Goal: Find specific page/section: Find specific page/section

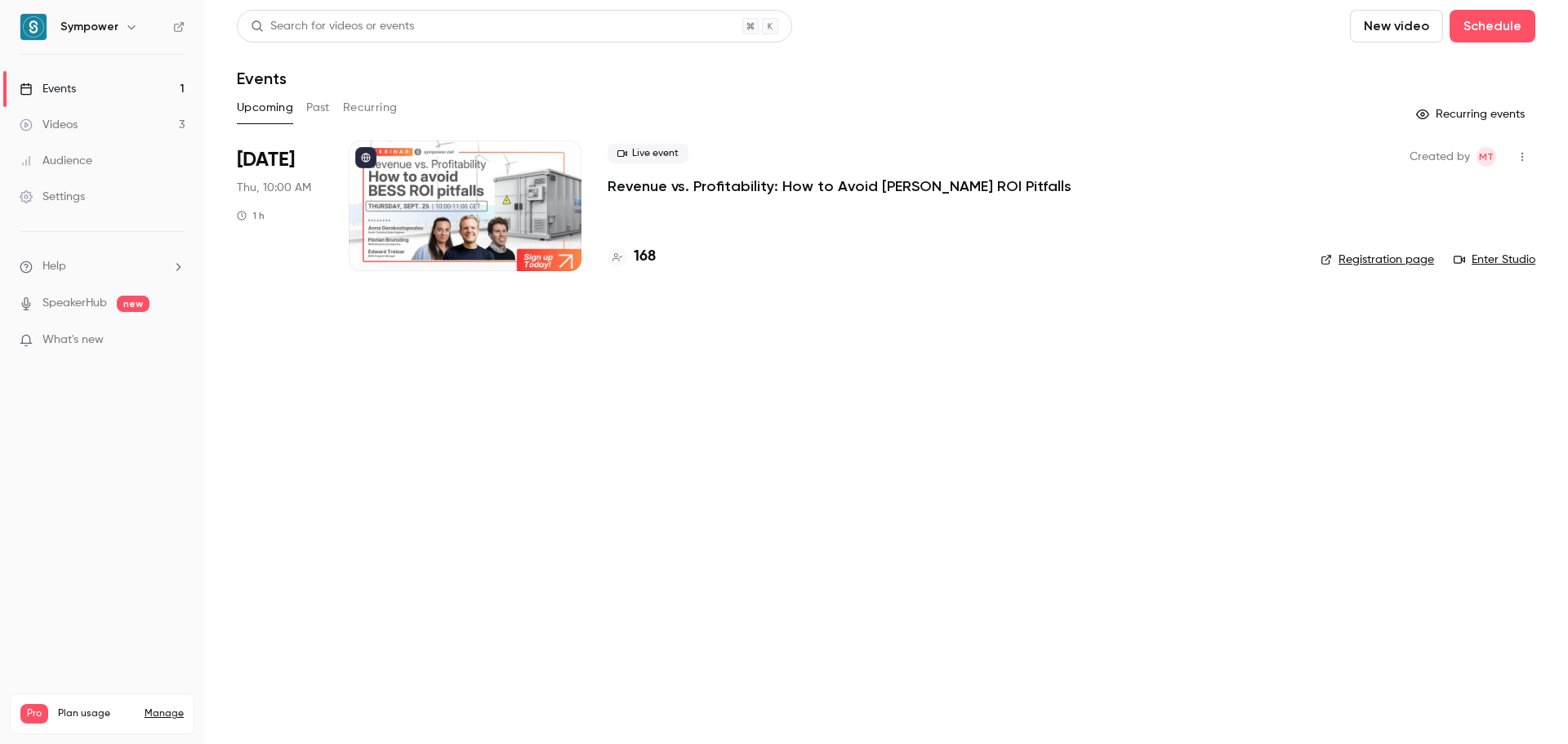
click at [795, 176] on p "Revenue vs. Profitability: How to Avoid [PERSON_NAME] ROI Pitfalls" at bounding box center [839, 185] width 464 height 20
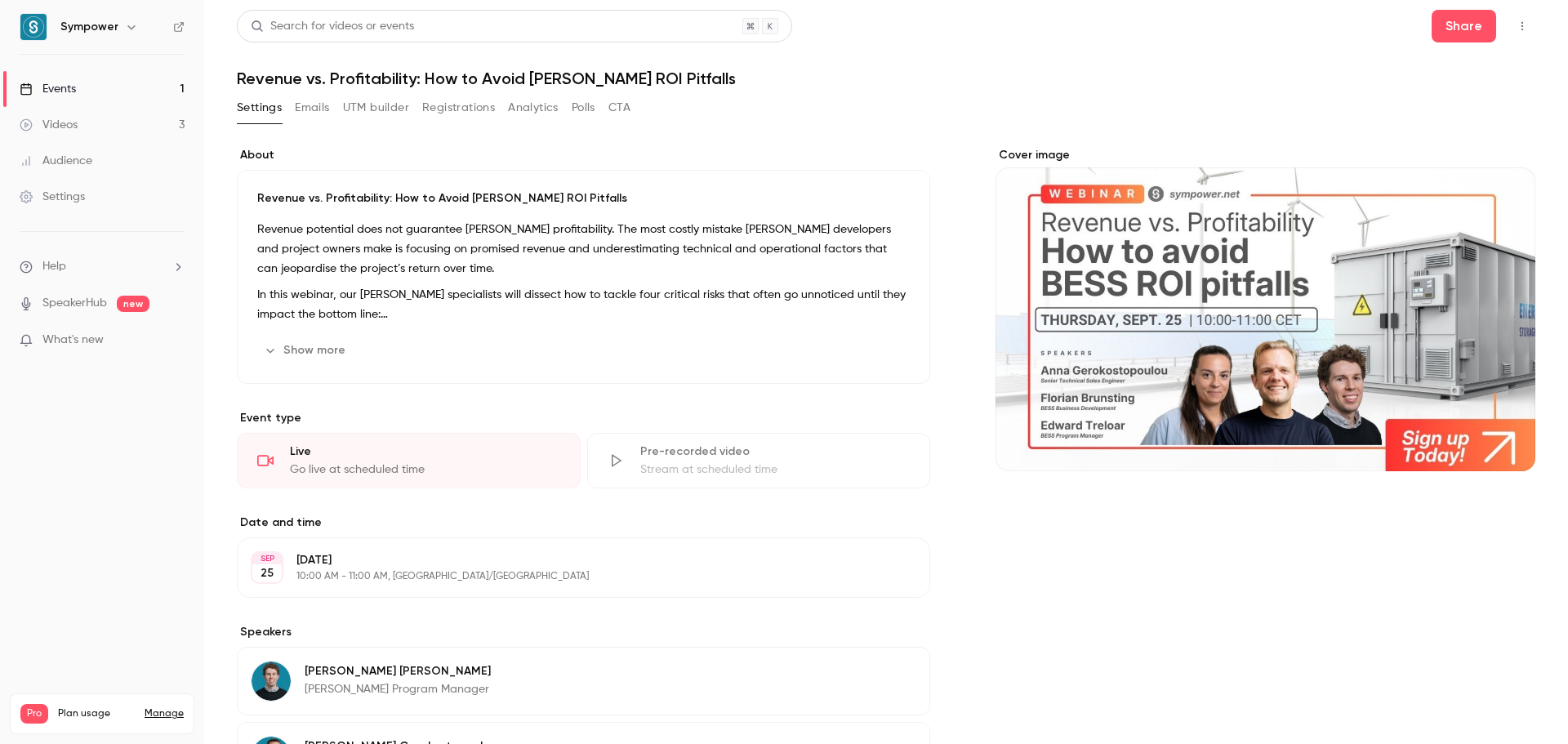
scroll to position [1, 0]
click at [313, 112] on button "Emails" at bounding box center [312, 106] width 34 height 26
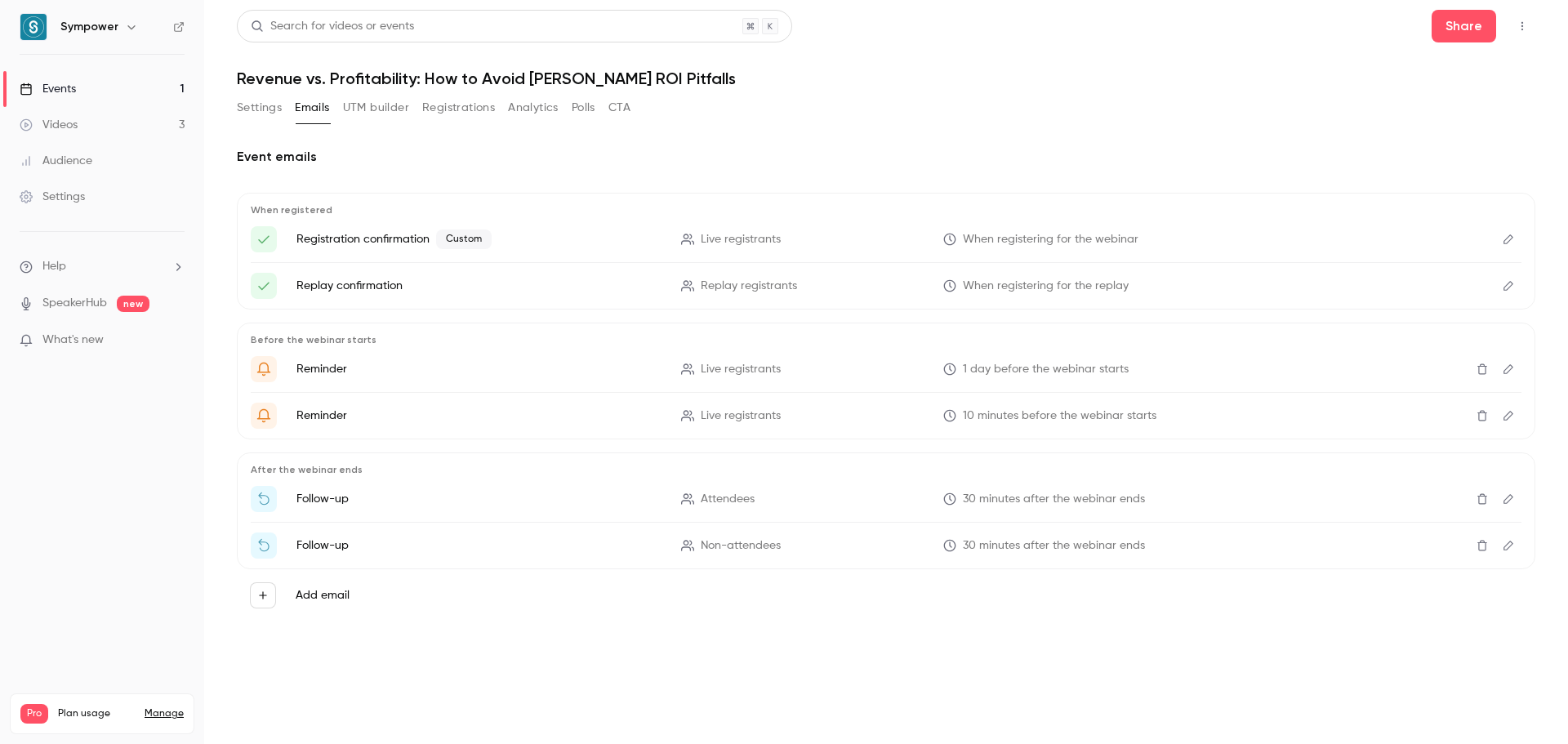
click at [470, 125] on div "Settings Emails UTM builder Registrations Analytics Polls CTA" at bounding box center [433, 111] width 394 height 32
click at [459, 116] on button "Registrations" at bounding box center [458, 107] width 72 height 26
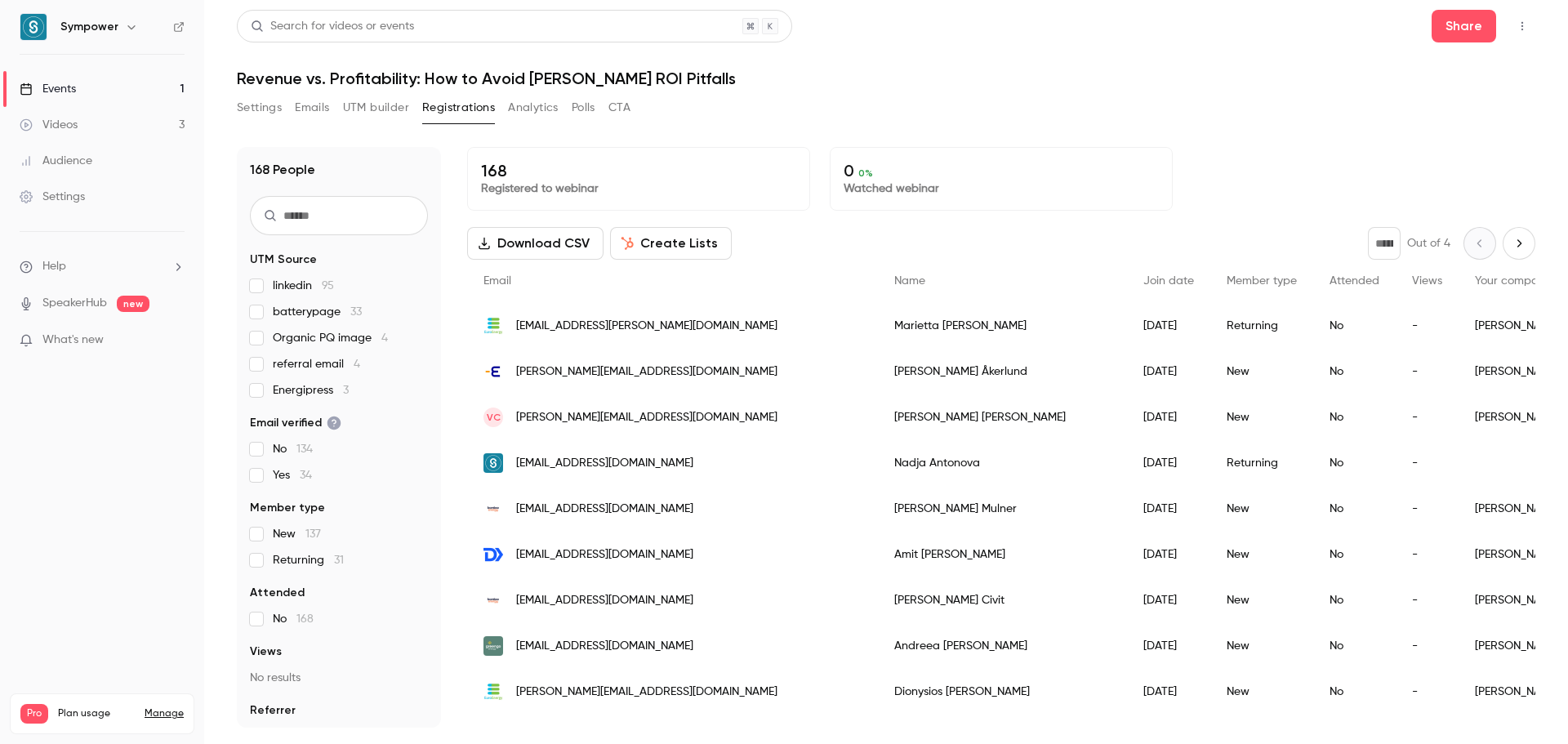
click at [276, 113] on button "Settings" at bounding box center [259, 107] width 45 height 26
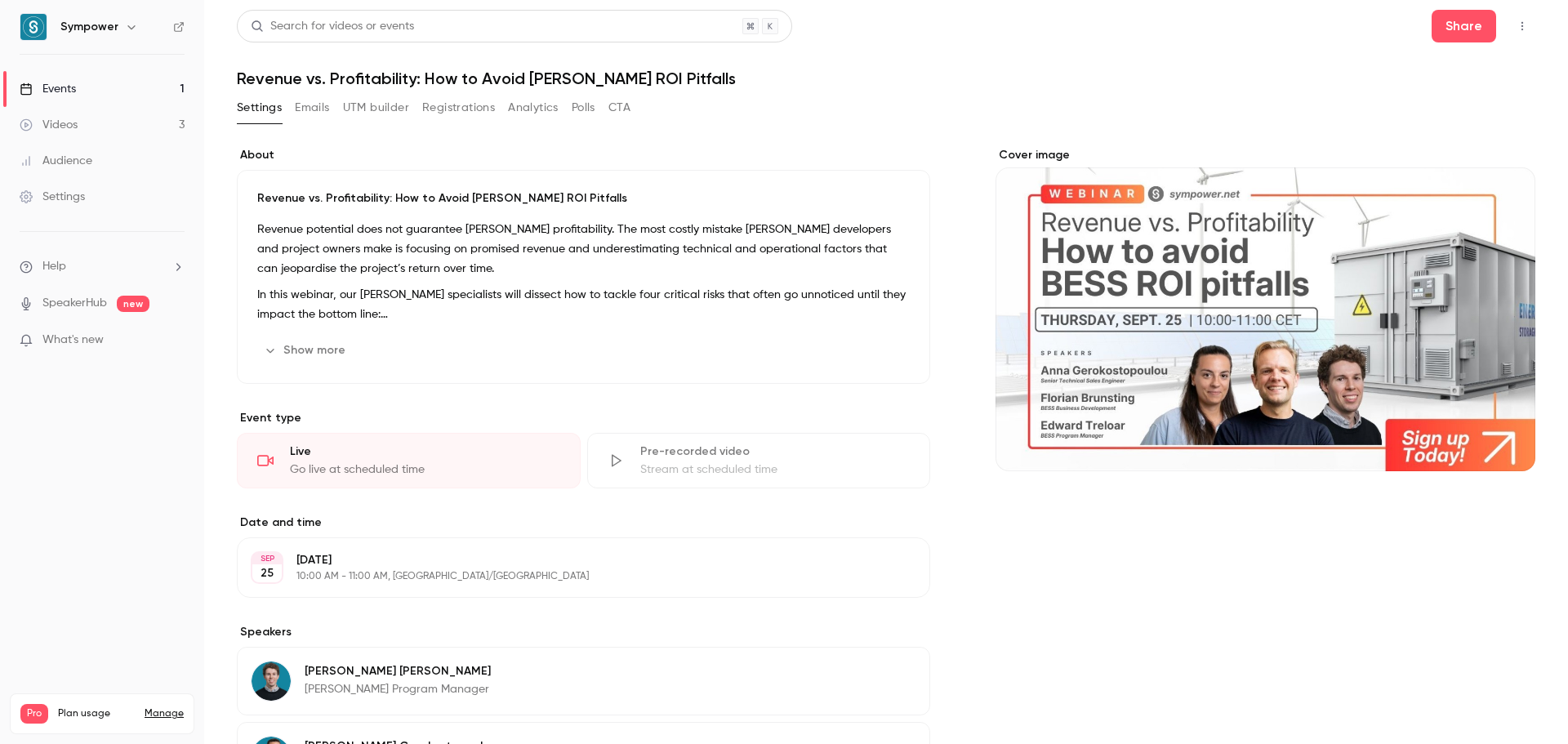
click at [1509, 35] on button "button" at bounding box center [1522, 26] width 26 height 26
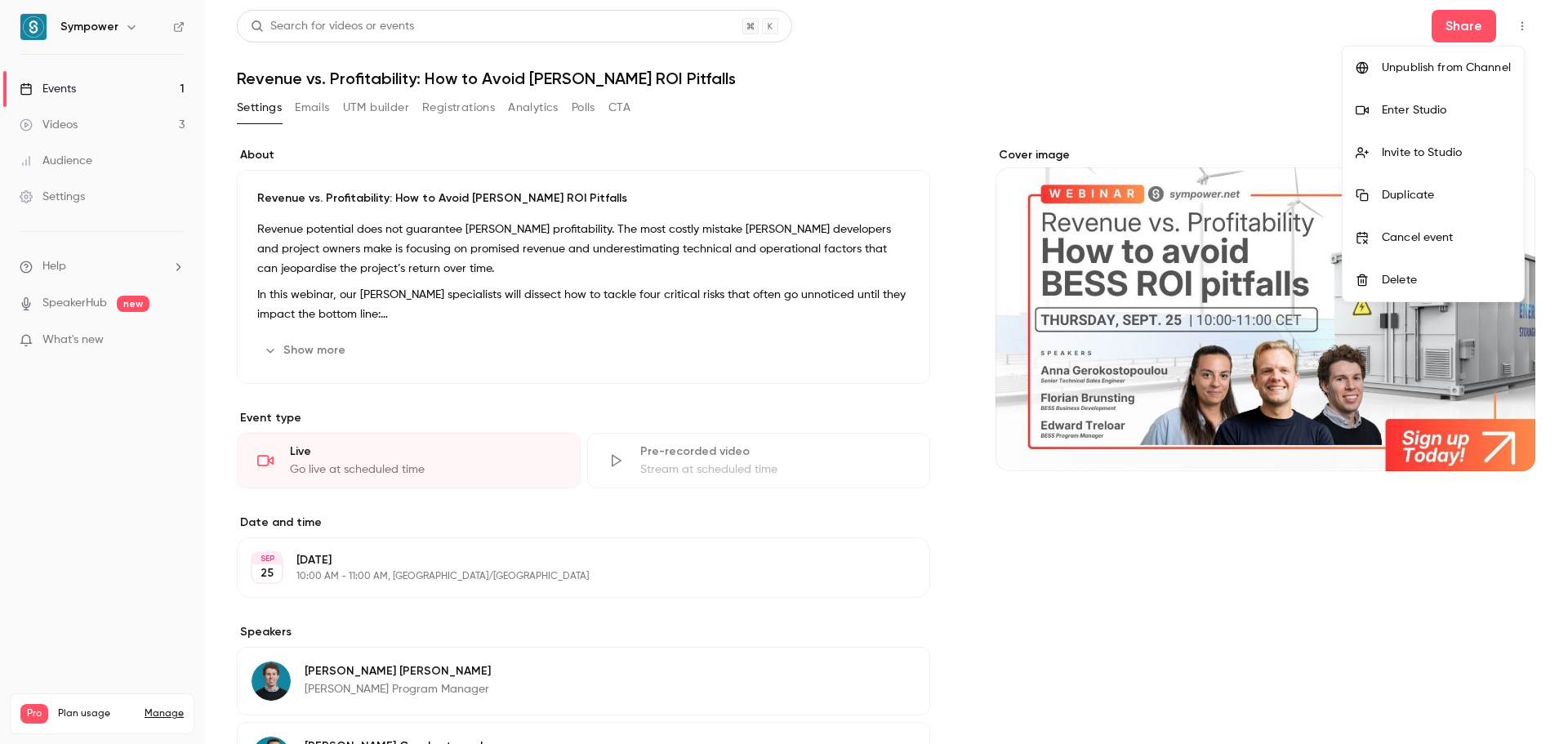
click at [1440, 110] on div "Enter Studio" at bounding box center [1446, 110] width 129 height 16
